Goal: Complete application form: Complete application form

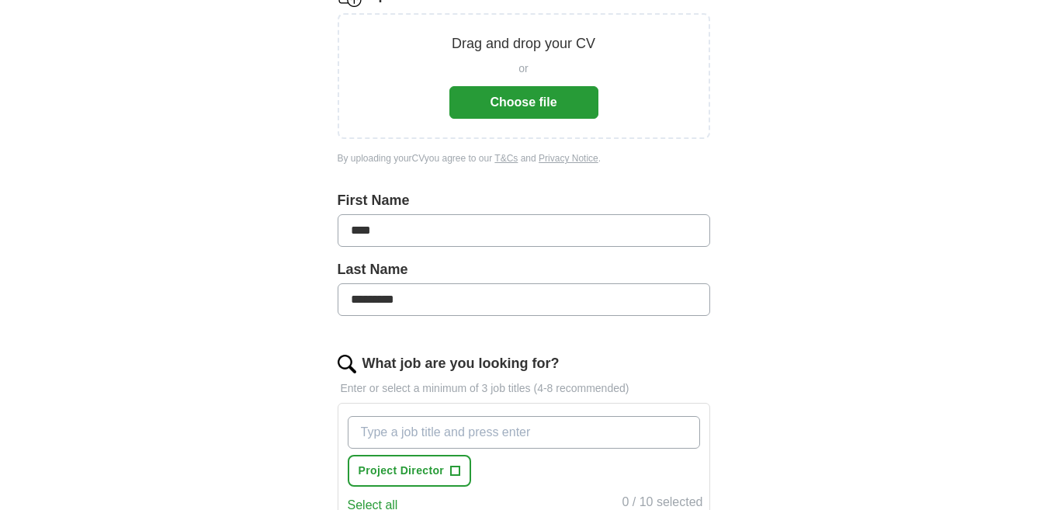
scroll to position [306, 0]
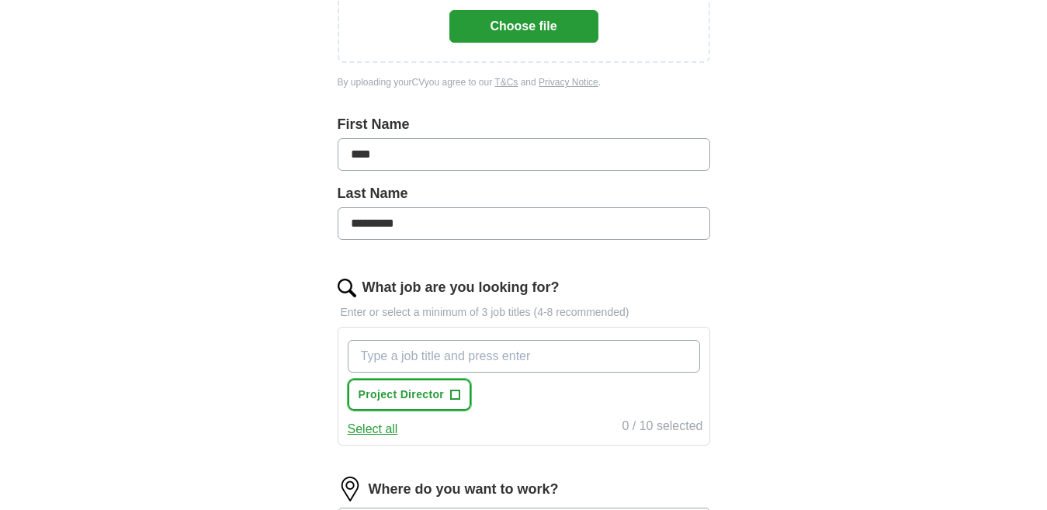
click at [454, 393] on span "+" at bounding box center [455, 395] width 9 height 12
click at [381, 360] on input "What job are you looking for?" at bounding box center [524, 356] width 352 height 33
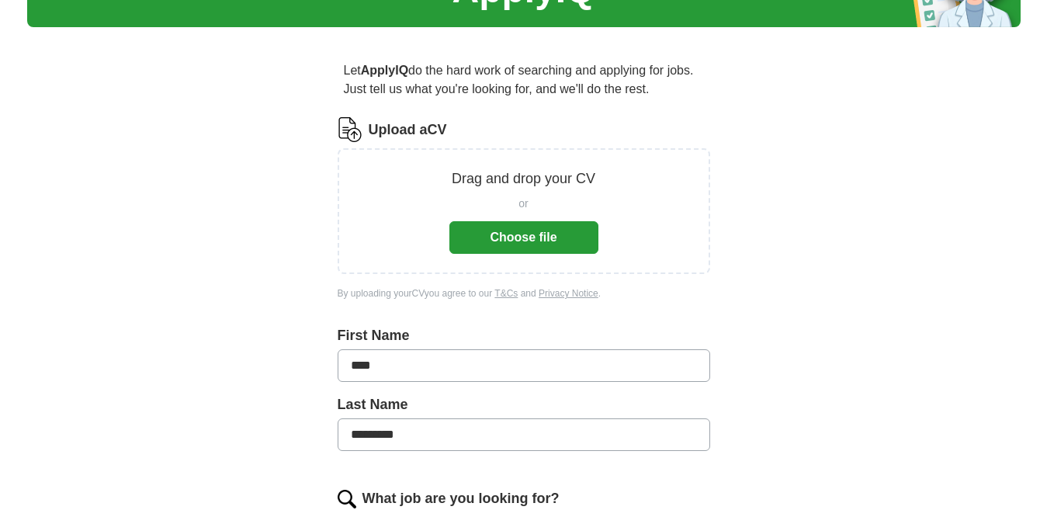
scroll to position [77, 0]
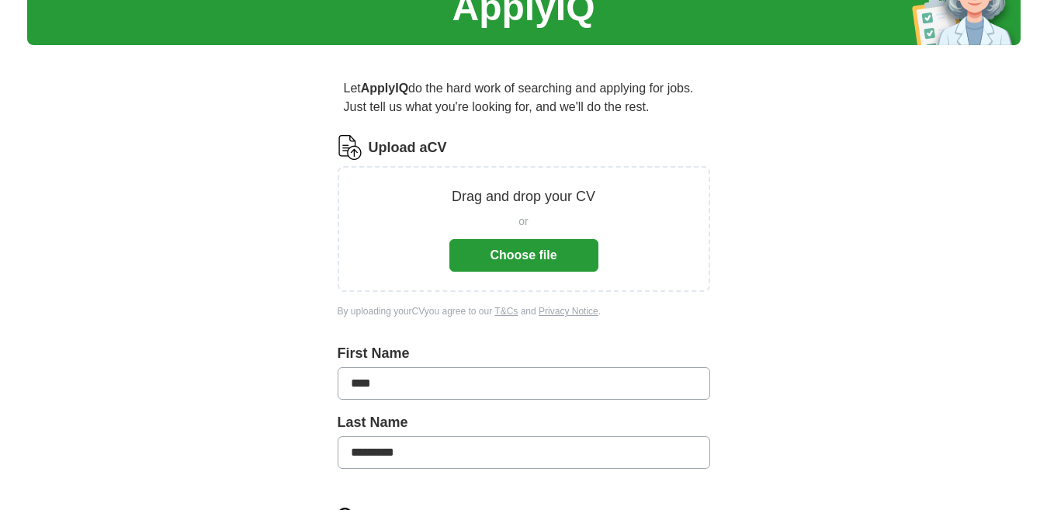
type input "Operations Director"
click at [509, 248] on button "Choose file" at bounding box center [523, 255] width 149 height 33
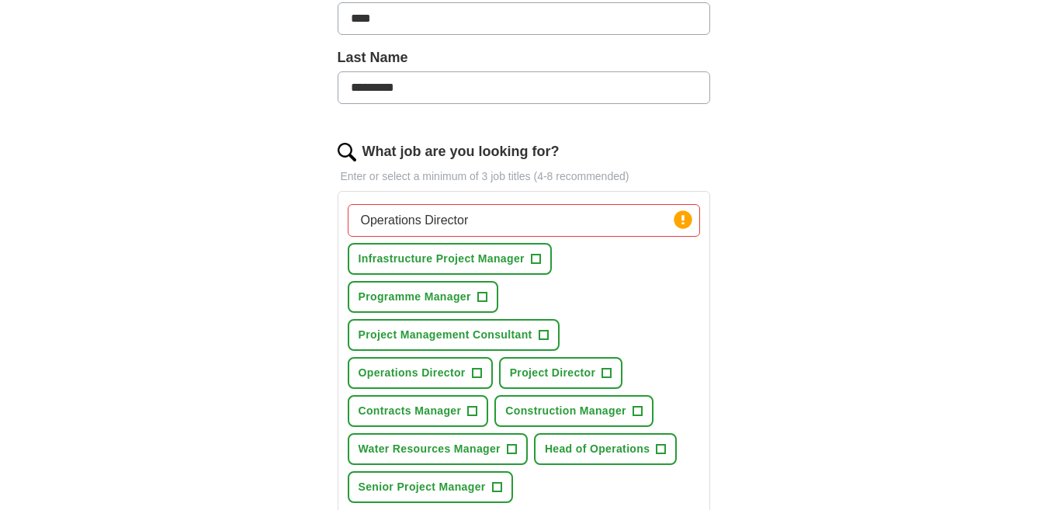
scroll to position [383, 0]
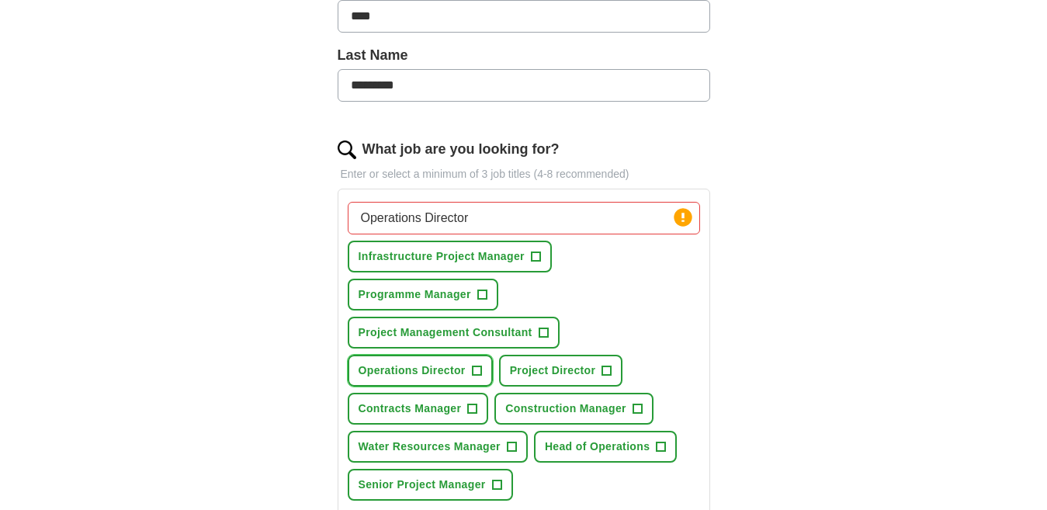
click at [474, 369] on span "+" at bounding box center [476, 371] width 9 height 12
click at [604, 368] on span "+" at bounding box center [606, 371] width 9 height 12
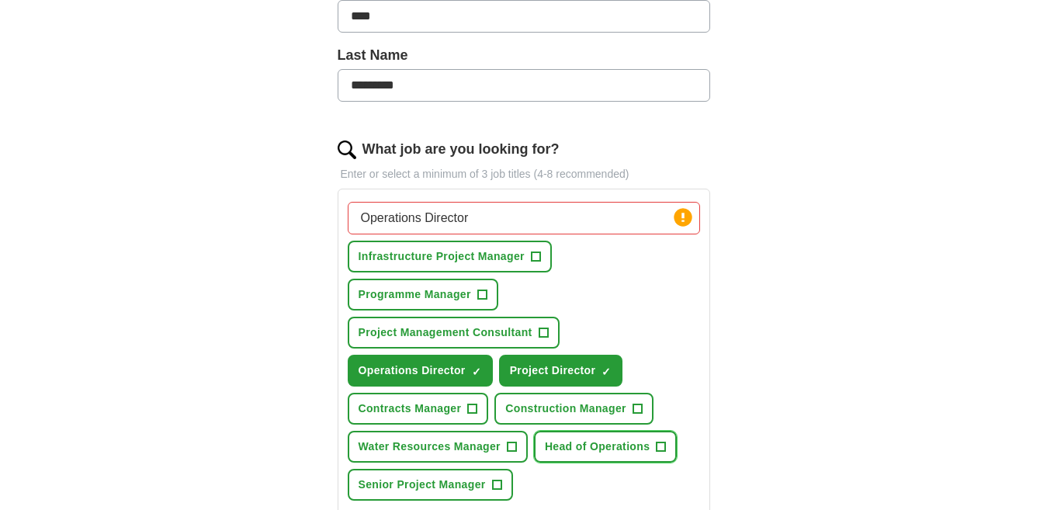
click at [659, 446] on span "+" at bounding box center [661, 447] width 9 height 12
click at [489, 479] on button "Senior Project Manager +" at bounding box center [430, 485] width 165 height 32
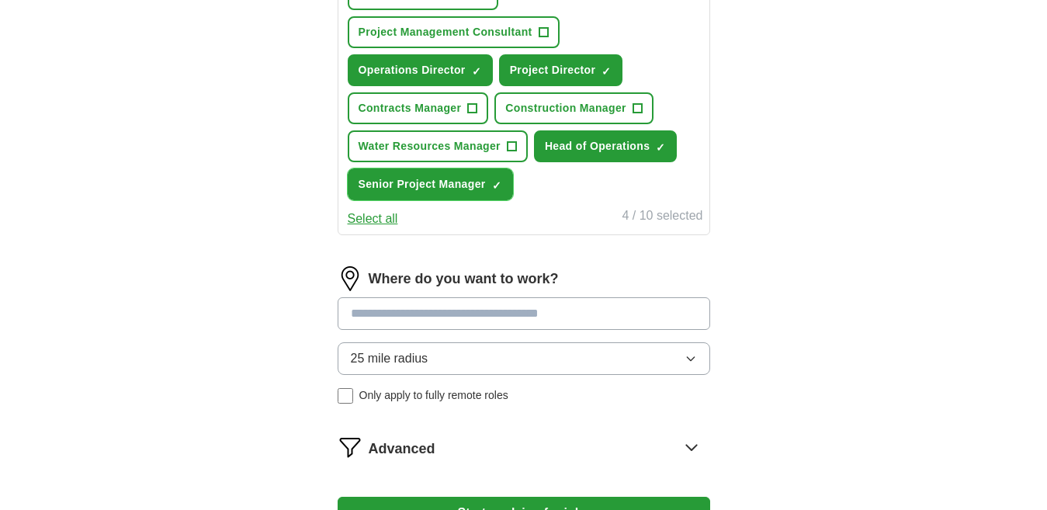
scroll to position [689, 0]
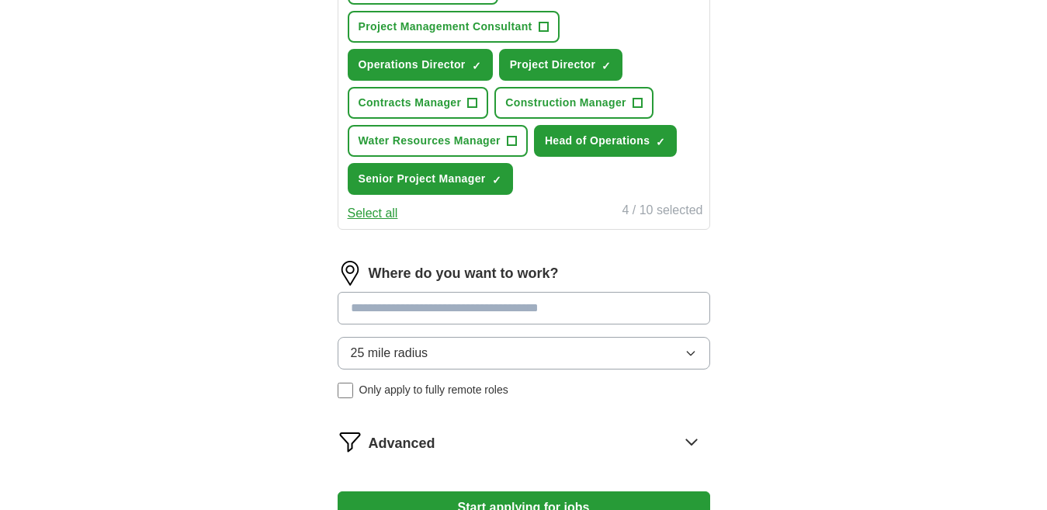
click at [392, 306] on input at bounding box center [524, 308] width 373 height 33
click at [690, 352] on div "Where do you want to work? 25 mile radius Only apply to fully remote roles" at bounding box center [524, 336] width 373 height 150
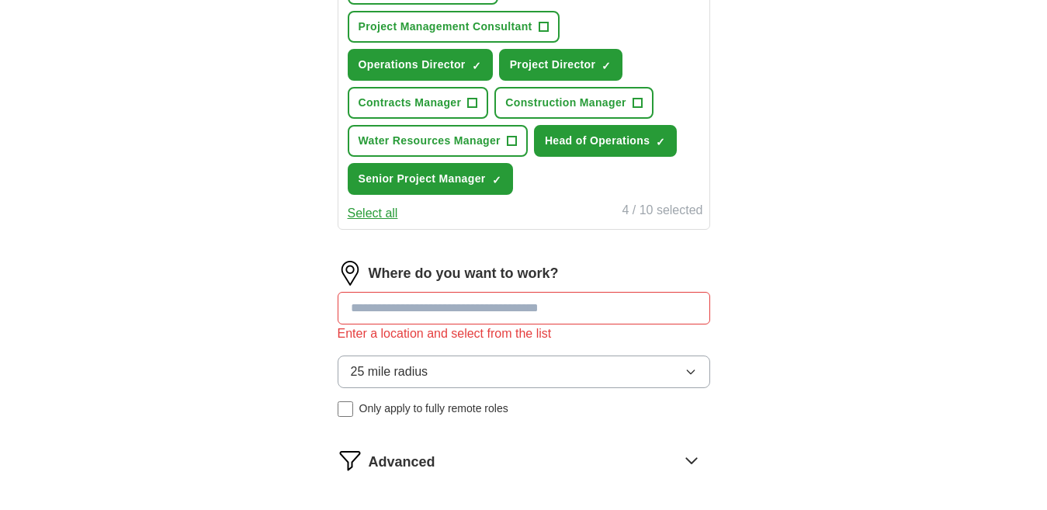
click at [347, 306] on input at bounding box center [524, 308] width 373 height 33
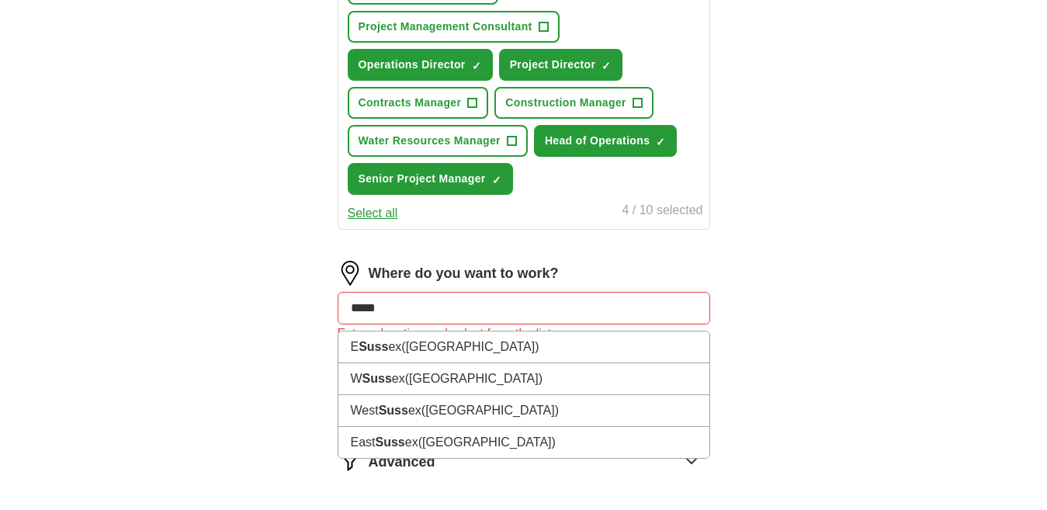
type input "******"
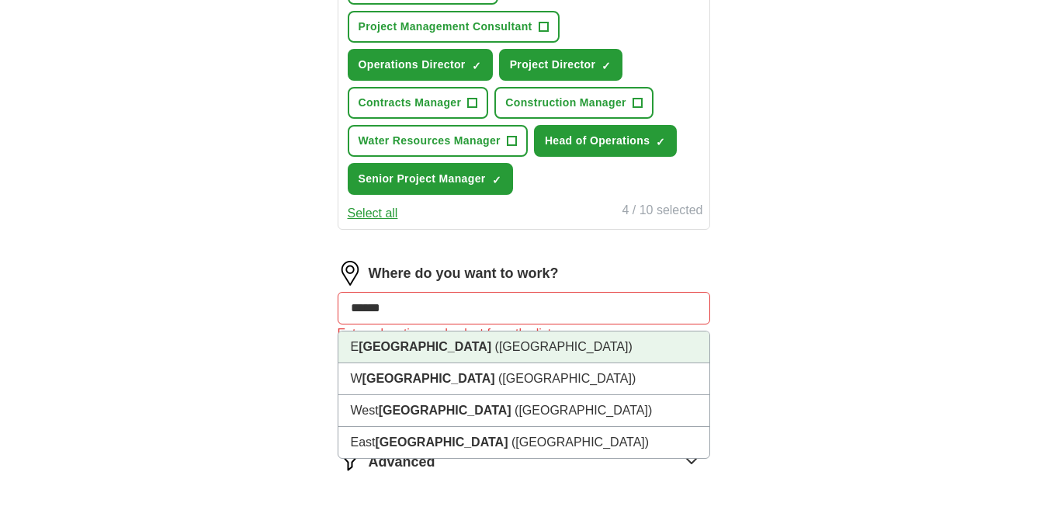
click at [382, 347] on strong "[GEOGRAPHIC_DATA]" at bounding box center [425, 346] width 133 height 13
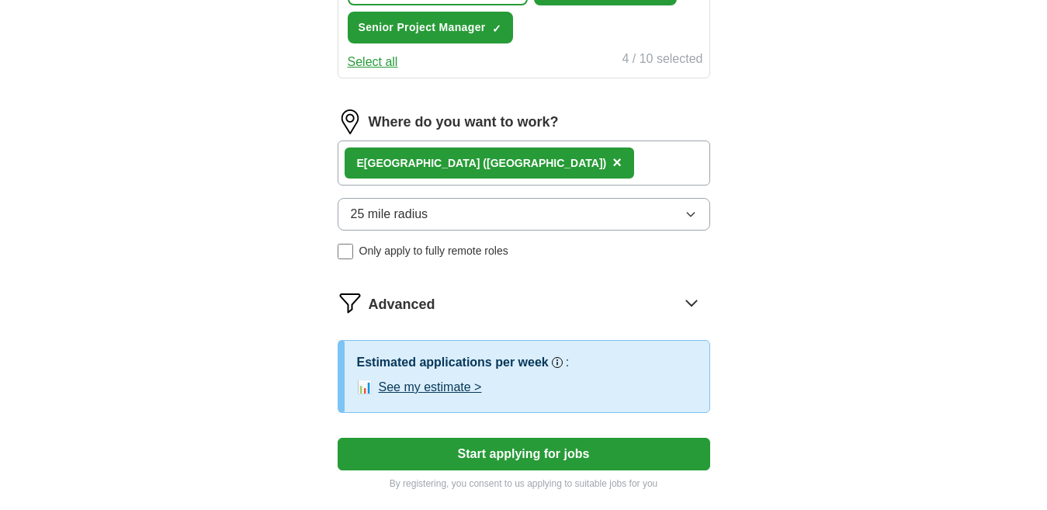
scroll to position [841, 0]
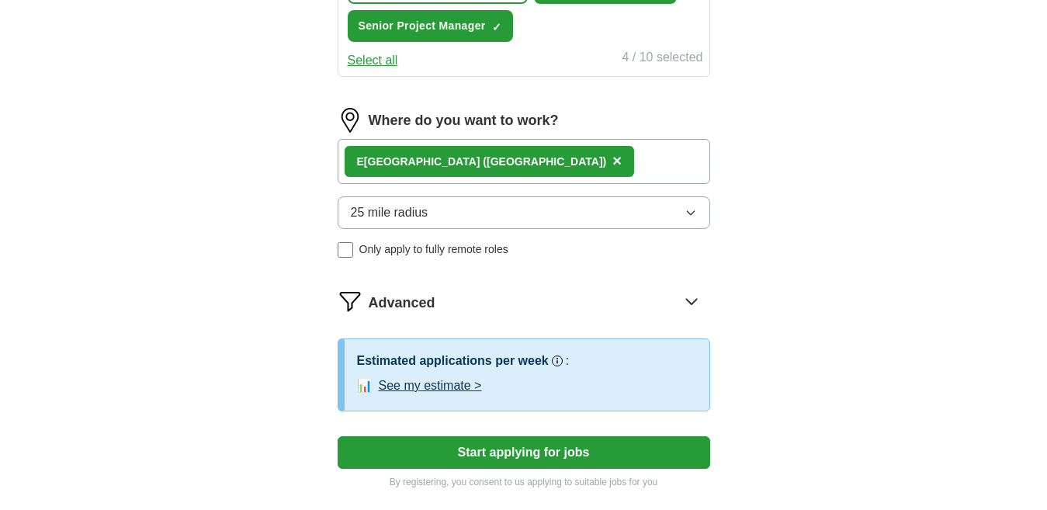
click at [692, 213] on icon "button" at bounding box center [691, 212] width 12 height 12
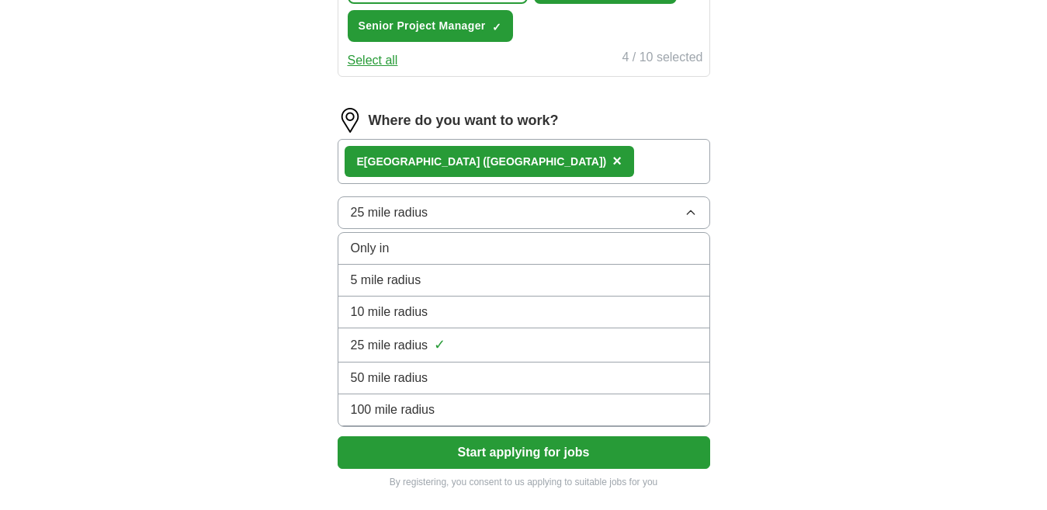
click at [422, 409] on span "100 mile radius" at bounding box center [393, 410] width 85 height 19
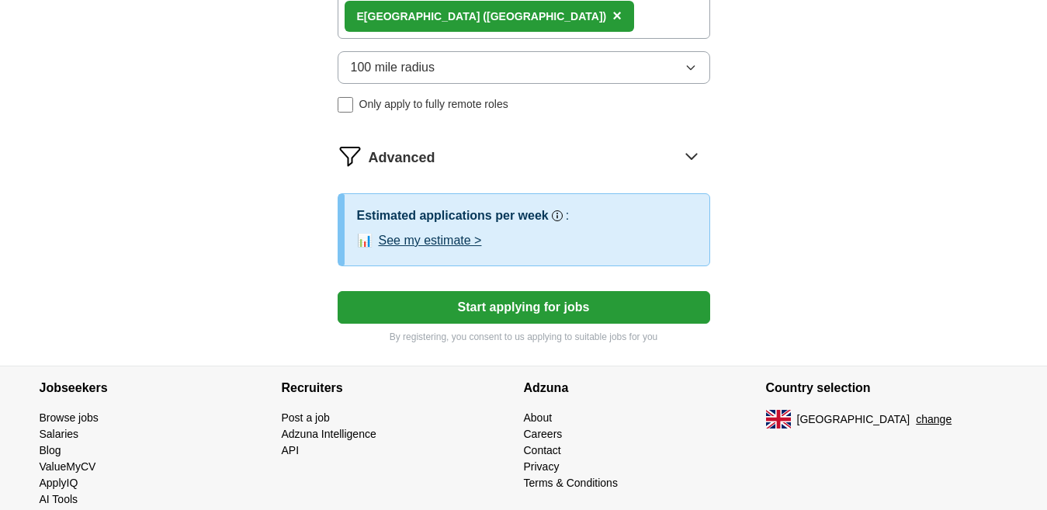
scroll to position [994, 0]
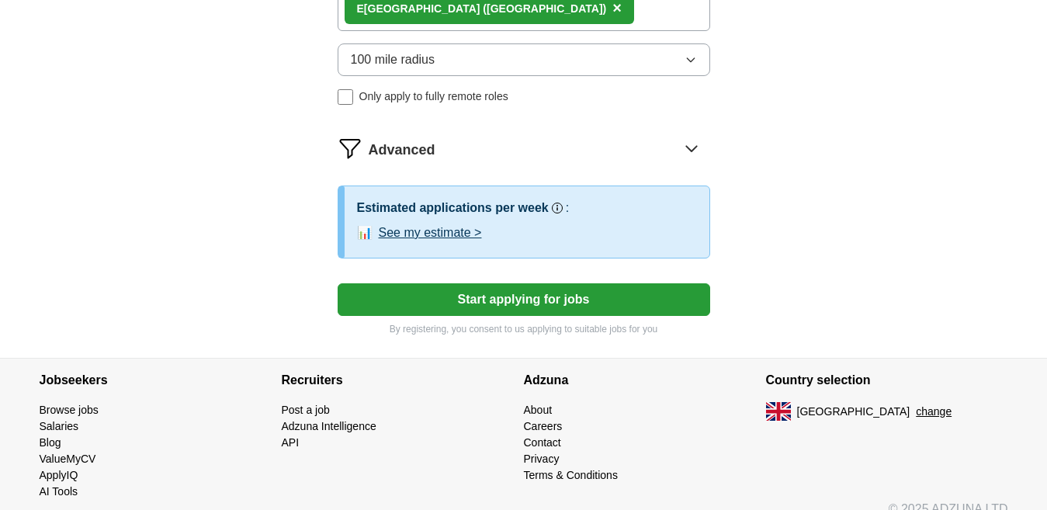
click at [563, 300] on button "Start applying for jobs" at bounding box center [524, 299] width 373 height 33
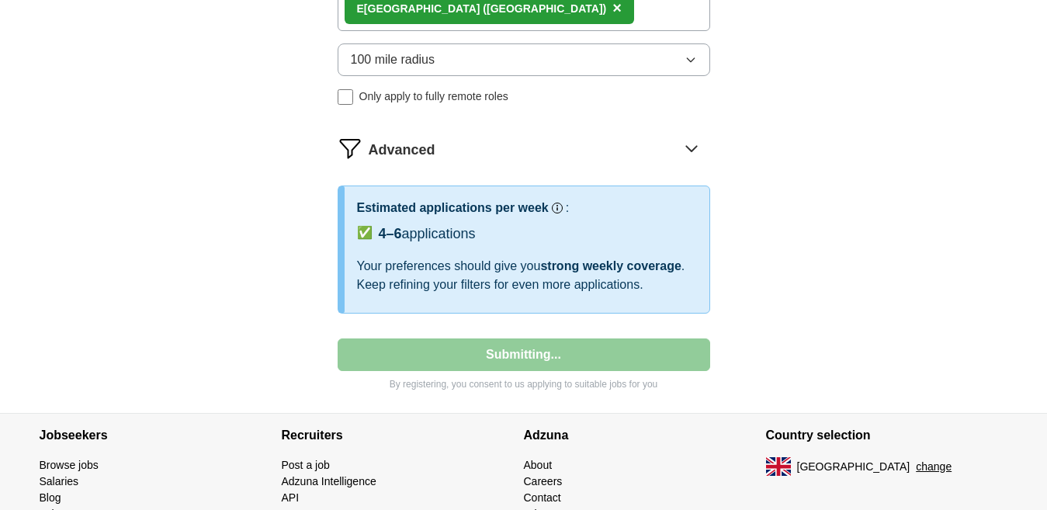
select select "**"
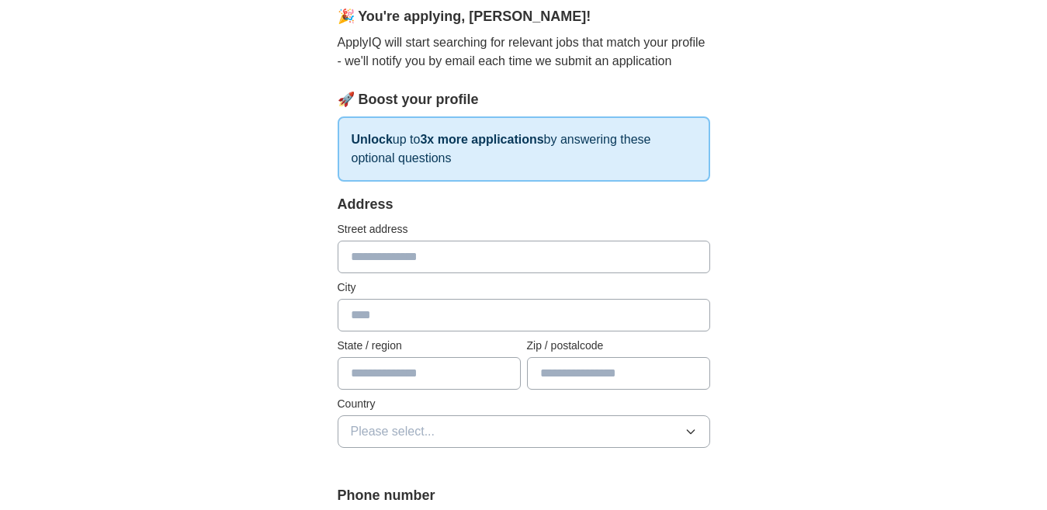
scroll to position [153, 0]
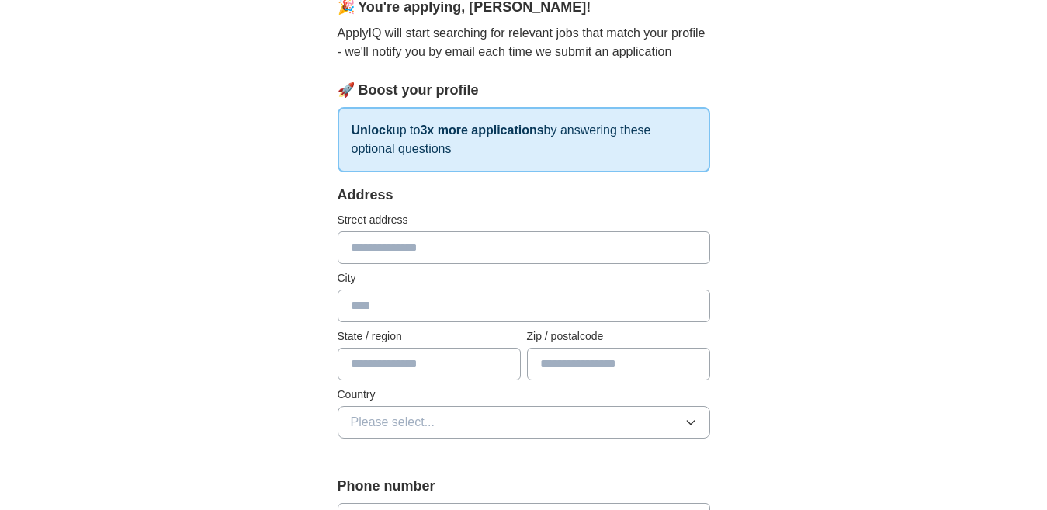
click at [376, 250] on input "text" at bounding box center [524, 247] width 373 height 33
type input "**********"
type input "*********"
type input "********"
type input "**********"
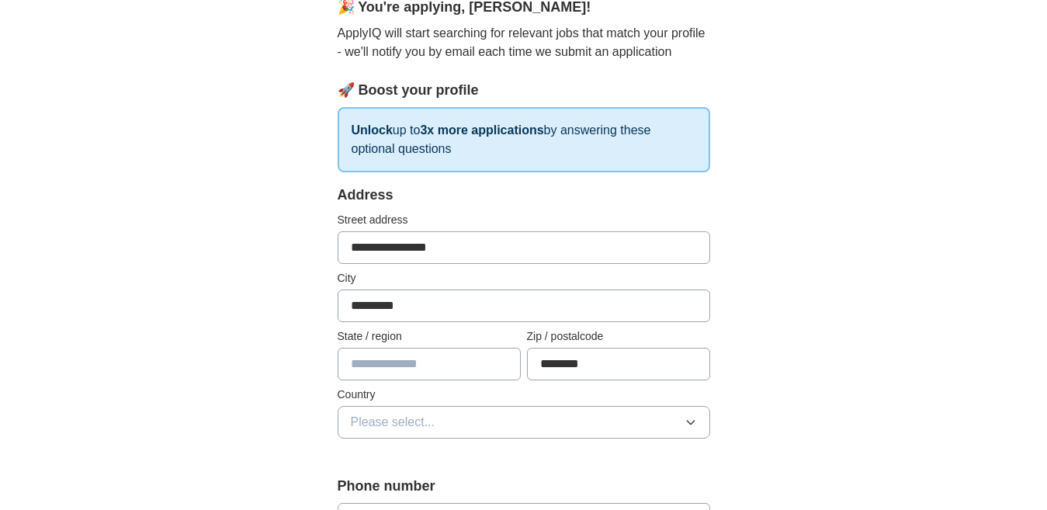
select select "**"
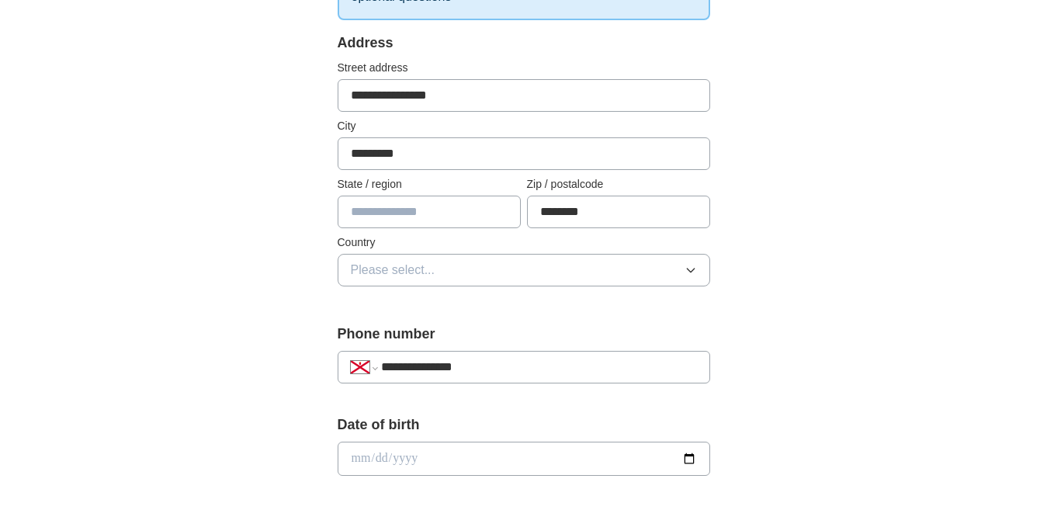
scroll to position [306, 0]
click at [692, 270] on icon "button" at bounding box center [690, 270] width 7 height 4
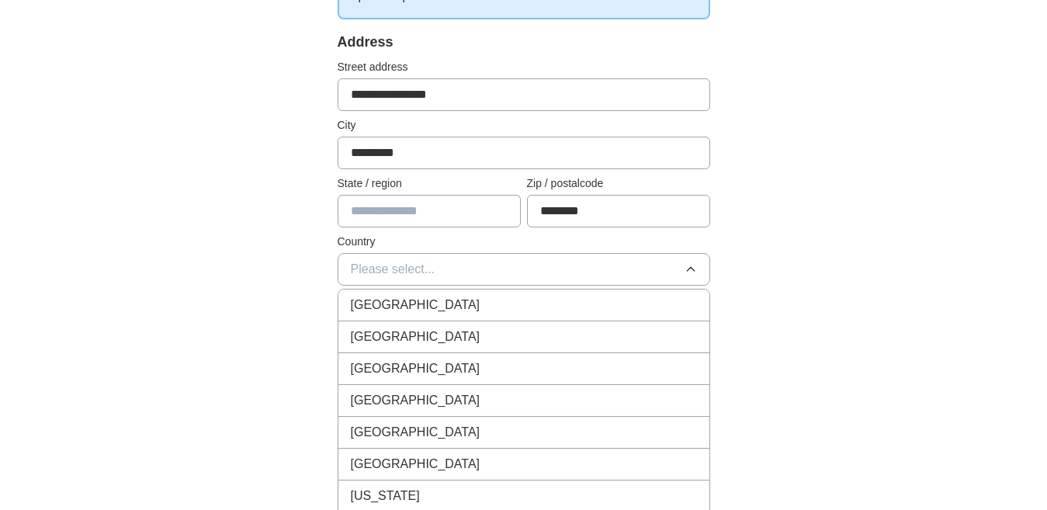
click at [406, 306] on span "[GEOGRAPHIC_DATA]" at bounding box center [416, 305] width 130 height 19
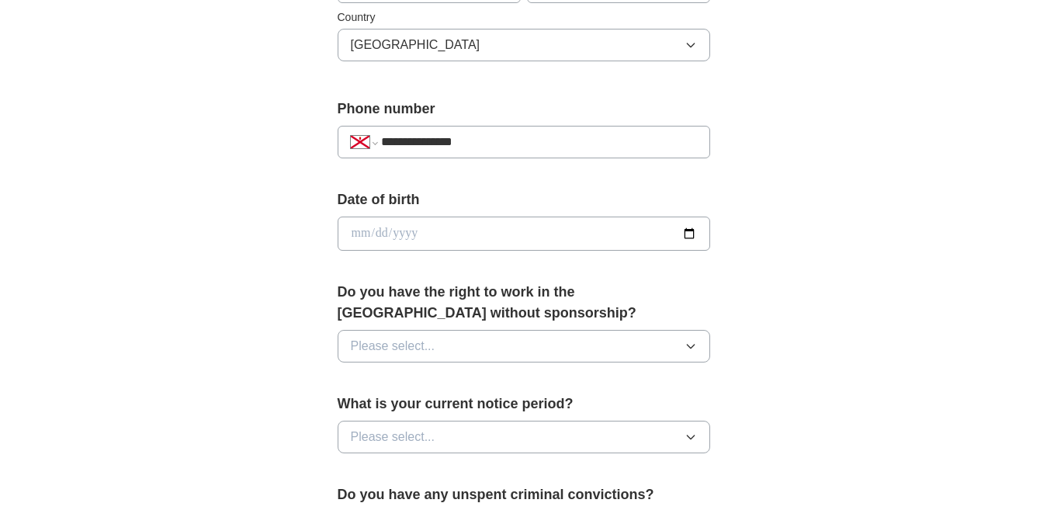
scroll to position [536, 0]
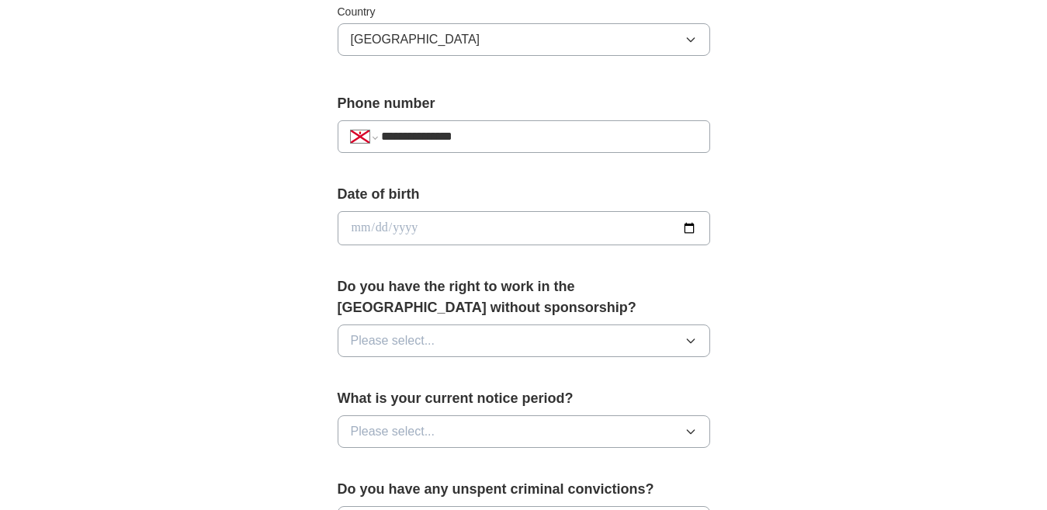
click at [349, 233] on input "date" at bounding box center [524, 228] width 373 height 34
type input "**********"
click at [549, 330] on button "Please select..." at bounding box center [524, 340] width 373 height 33
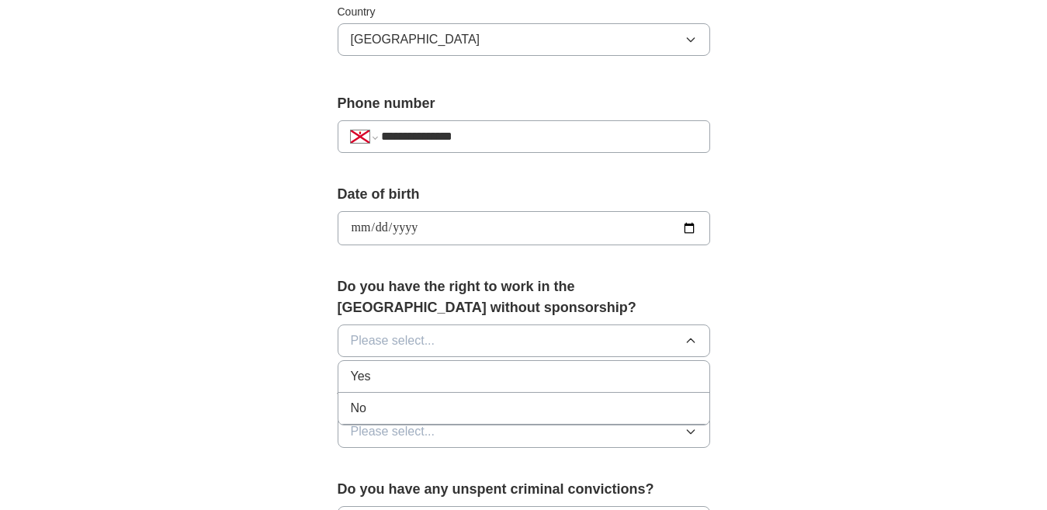
click at [475, 380] on div "Yes" at bounding box center [524, 376] width 346 height 19
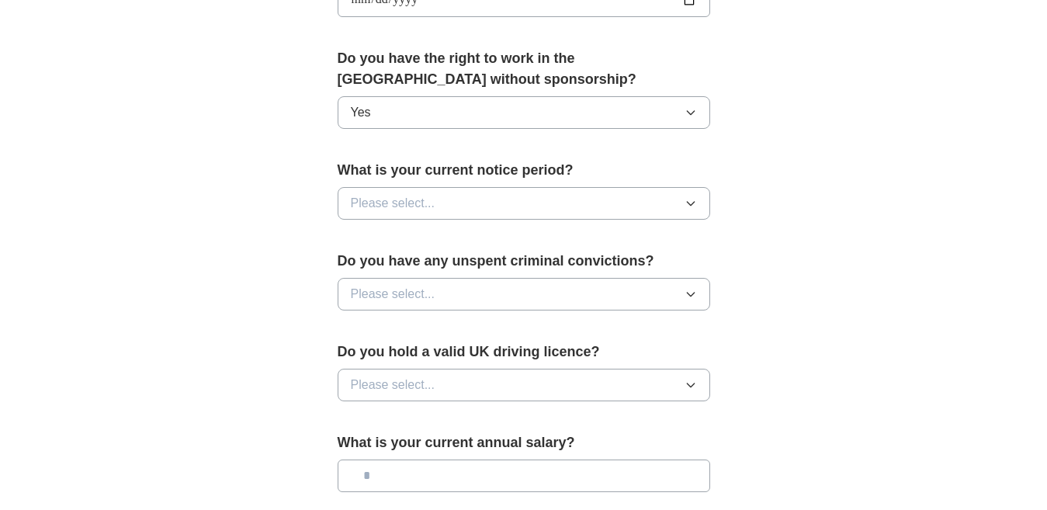
scroll to position [765, 0]
click at [693, 198] on icon "button" at bounding box center [691, 202] width 12 height 12
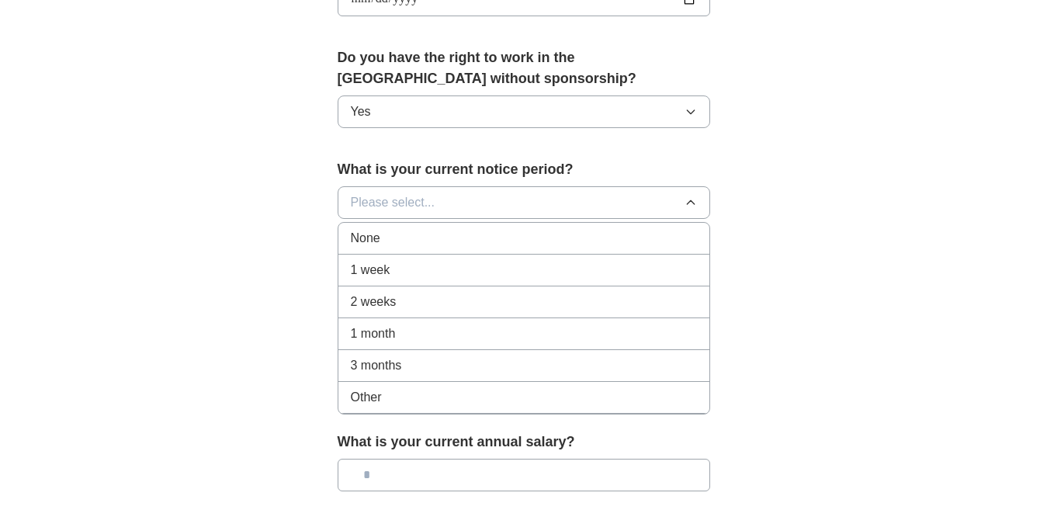
click at [425, 334] on div "1 month" at bounding box center [524, 333] width 346 height 19
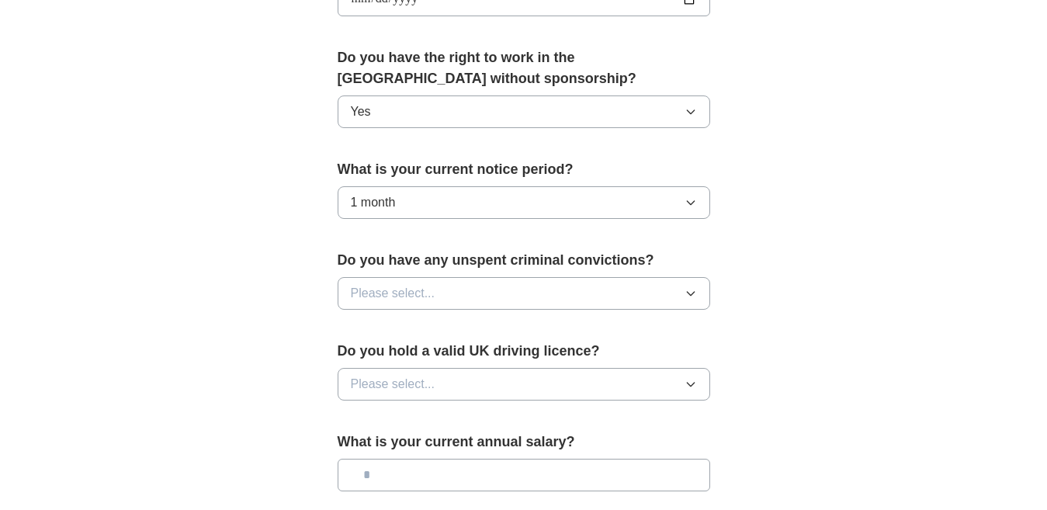
click at [691, 290] on icon "button" at bounding box center [691, 293] width 12 height 12
click at [460, 373] on li "No" at bounding box center [523, 361] width 371 height 32
click at [692, 383] on icon "button" at bounding box center [691, 384] width 12 height 12
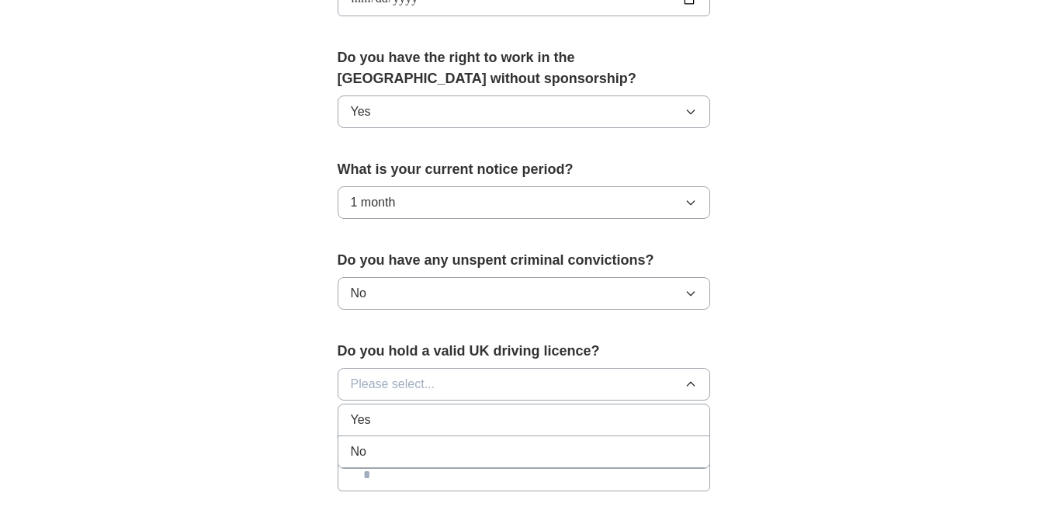
click at [543, 454] on div "No" at bounding box center [524, 451] width 346 height 19
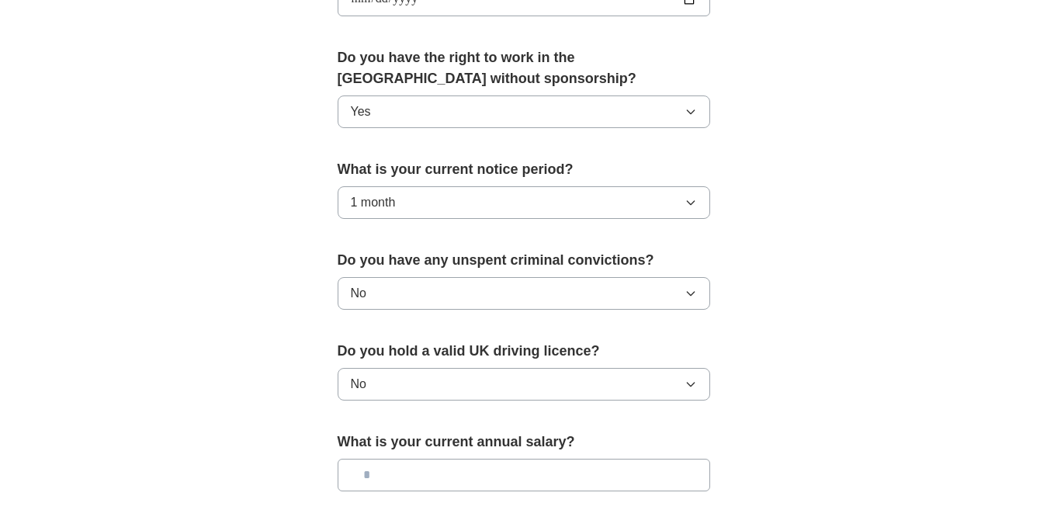
click at [695, 379] on icon "button" at bounding box center [691, 384] width 12 height 12
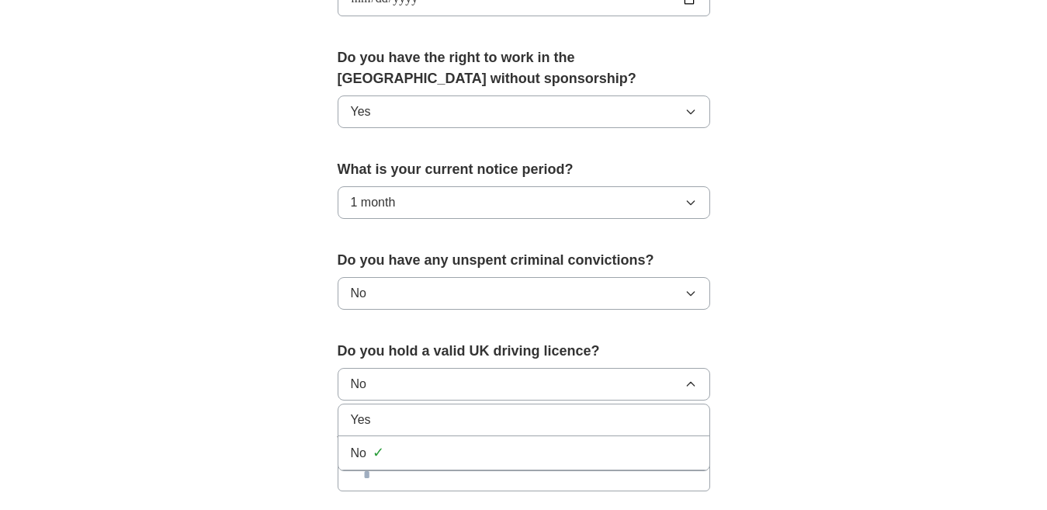
click at [546, 419] on div "Yes" at bounding box center [524, 420] width 346 height 19
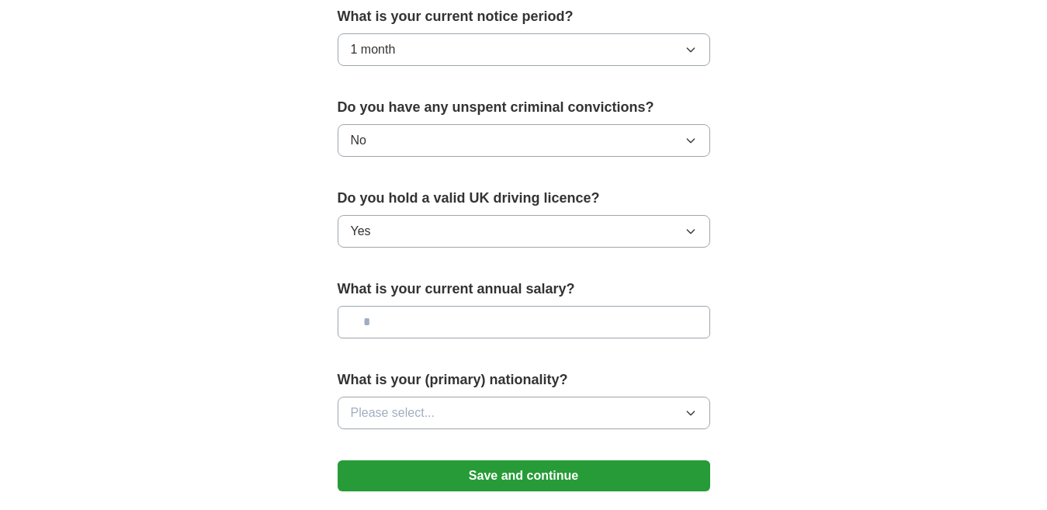
scroll to position [918, 0]
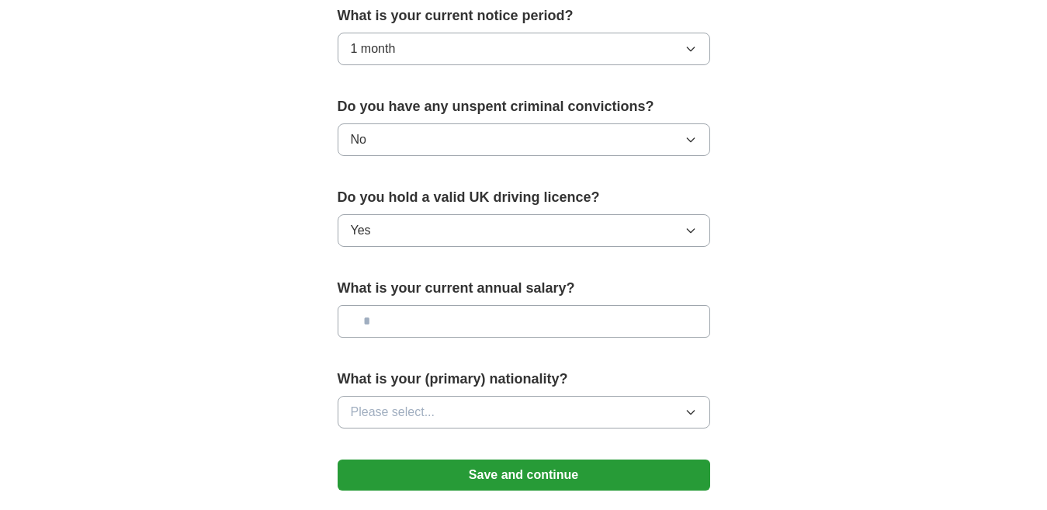
click at [418, 326] on input "text" at bounding box center [524, 321] width 373 height 33
type input "********"
click at [380, 403] on span "Please select..." at bounding box center [393, 412] width 85 height 19
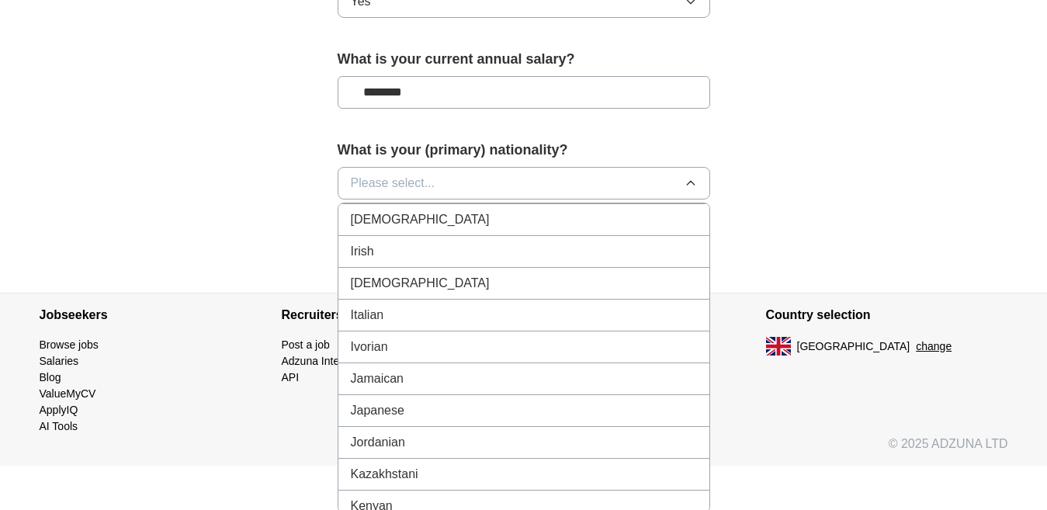
scroll to position [2642, 0]
click at [393, 255] on div "Irish" at bounding box center [524, 250] width 346 height 19
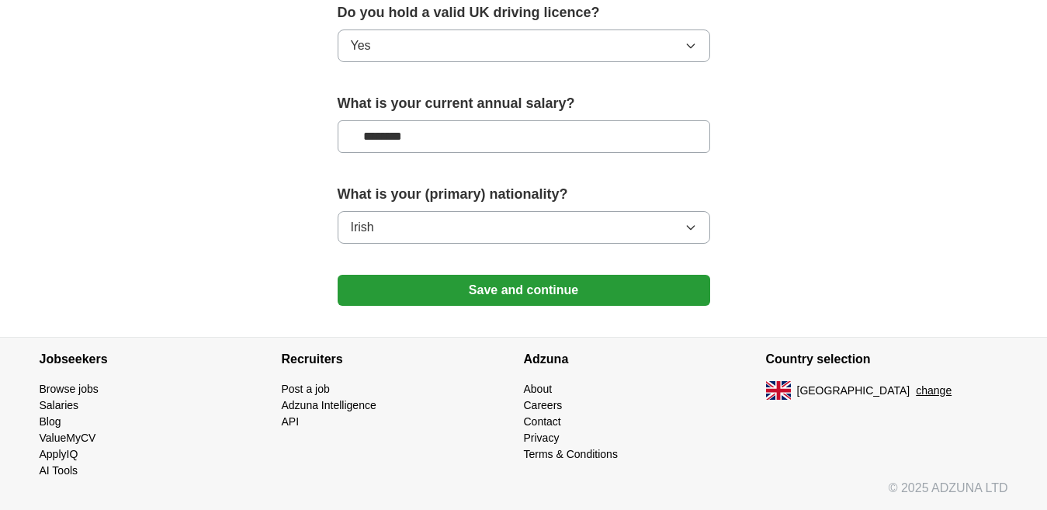
scroll to position [1103, 0]
click at [509, 291] on button "Save and continue" at bounding box center [524, 290] width 373 height 31
